Goal: Task Accomplishment & Management: Manage account settings

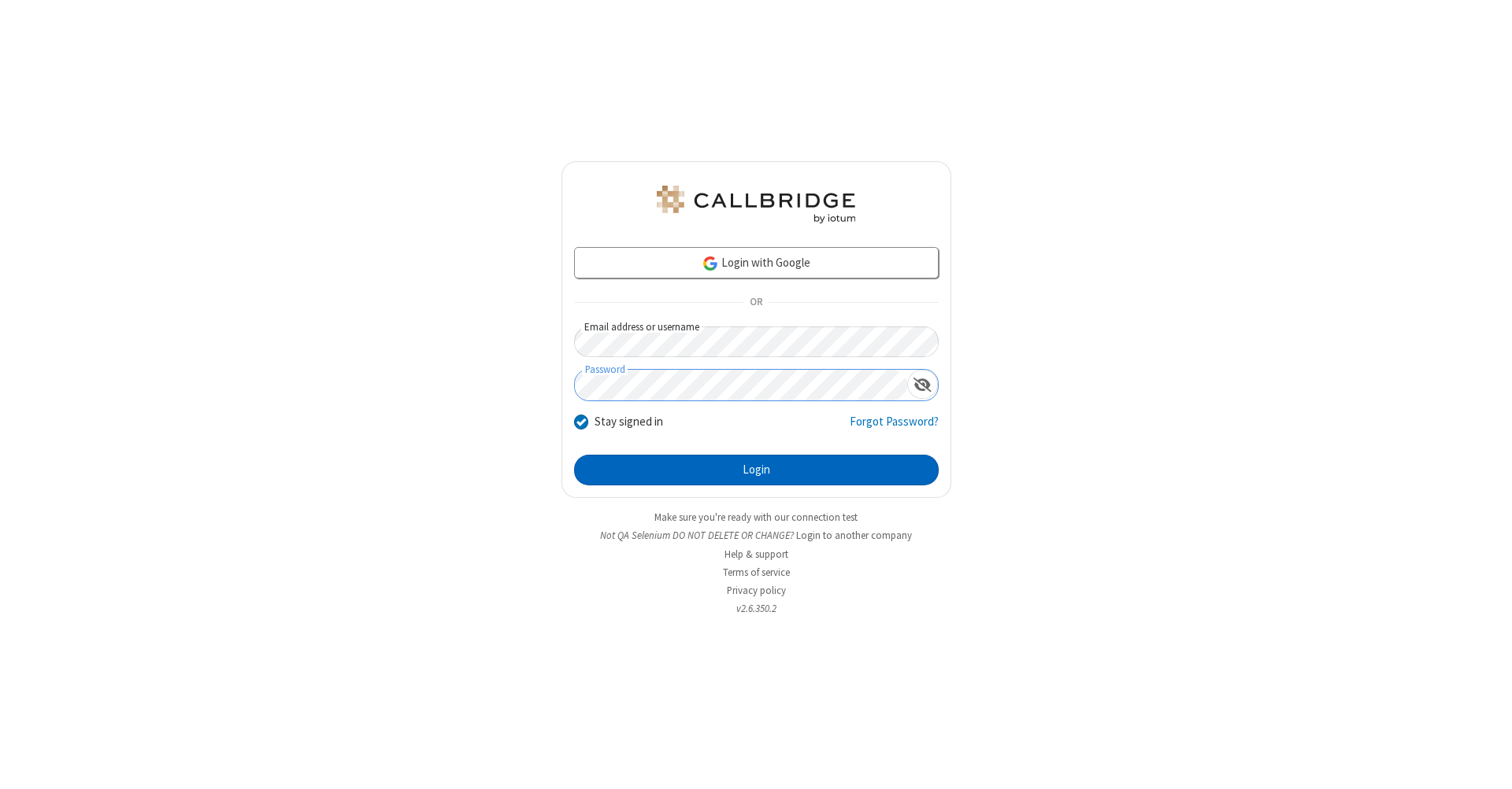
click at [756, 470] on button "Login" at bounding box center [756, 470] width 364 height 32
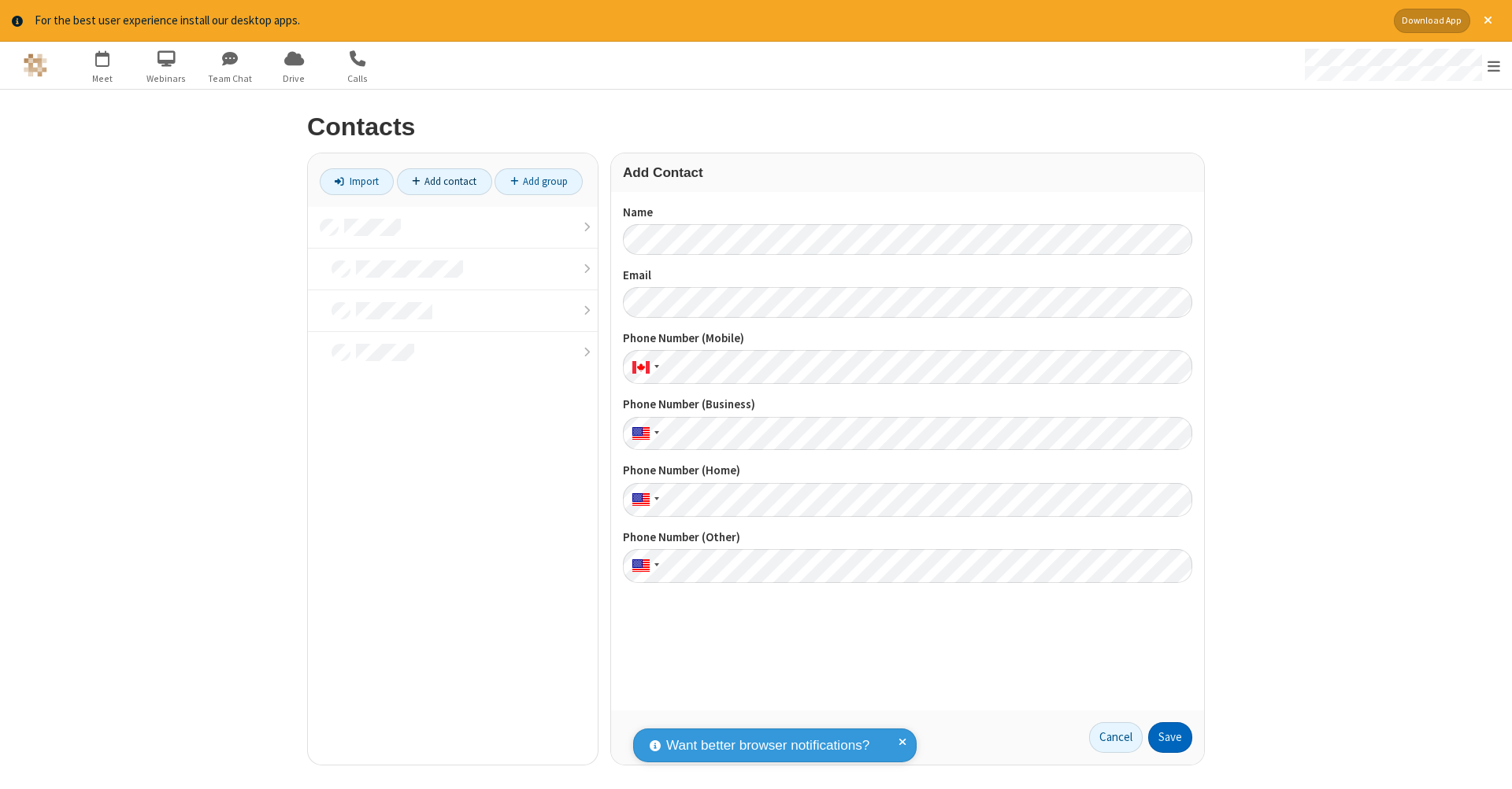
click at [1170, 738] on button "Save" at bounding box center [1169, 738] width 44 height 32
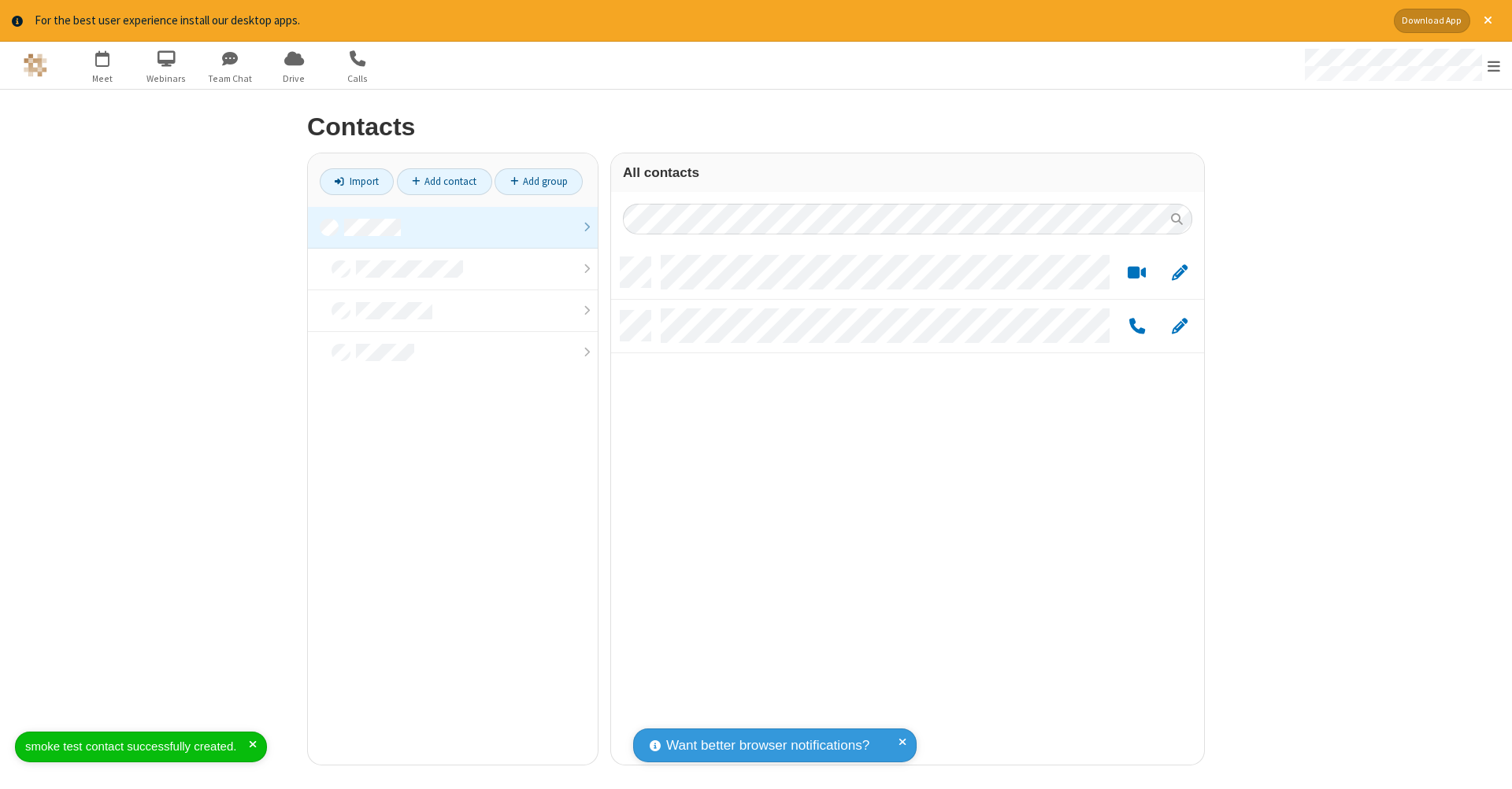
scroll to position [13, 13]
click at [444, 181] on link "Add contact" at bounding box center [444, 182] width 95 height 27
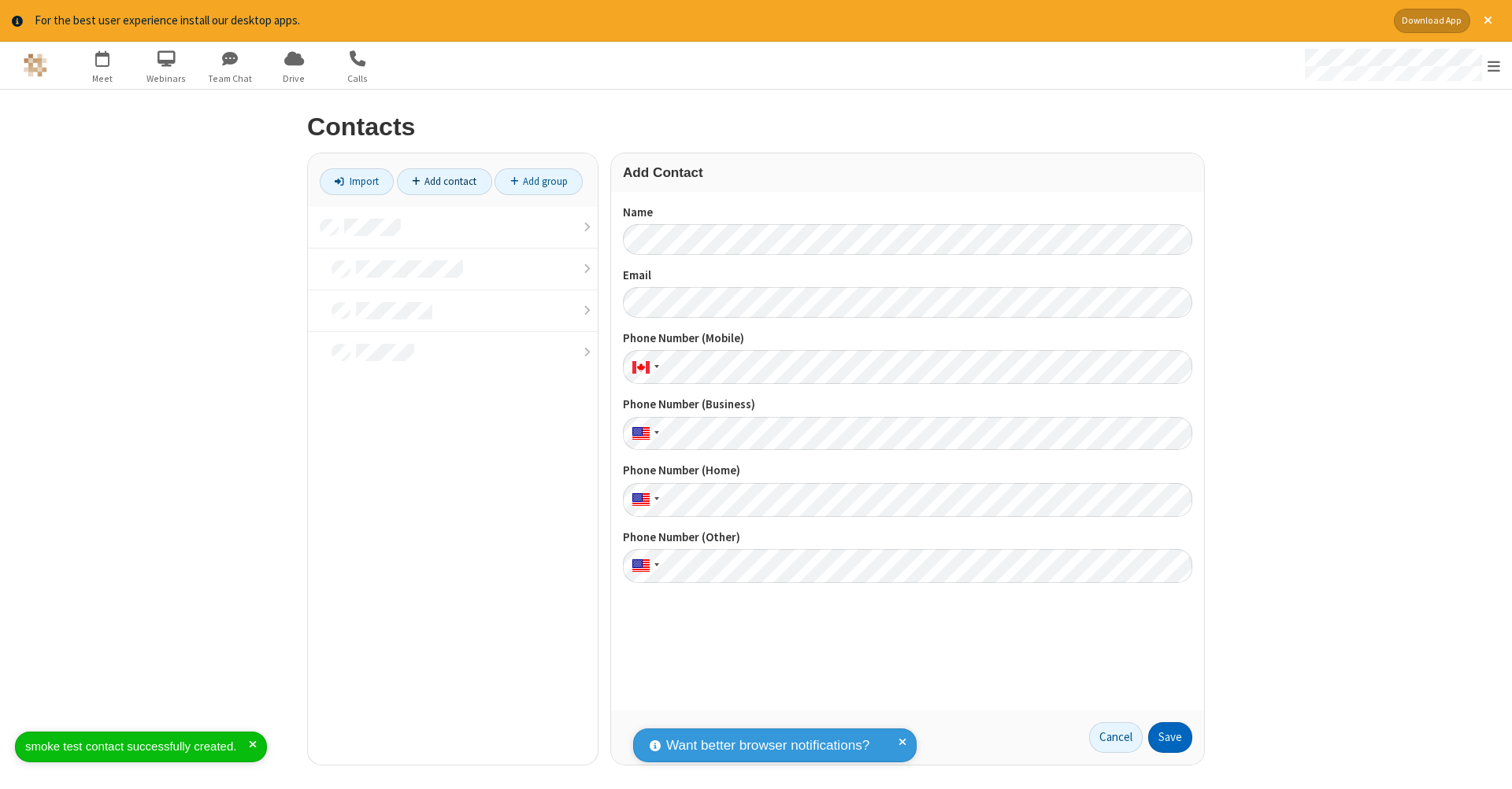
click at [1170, 738] on button "Save" at bounding box center [1169, 738] width 44 height 32
